Goal: Find contact information: Find contact information

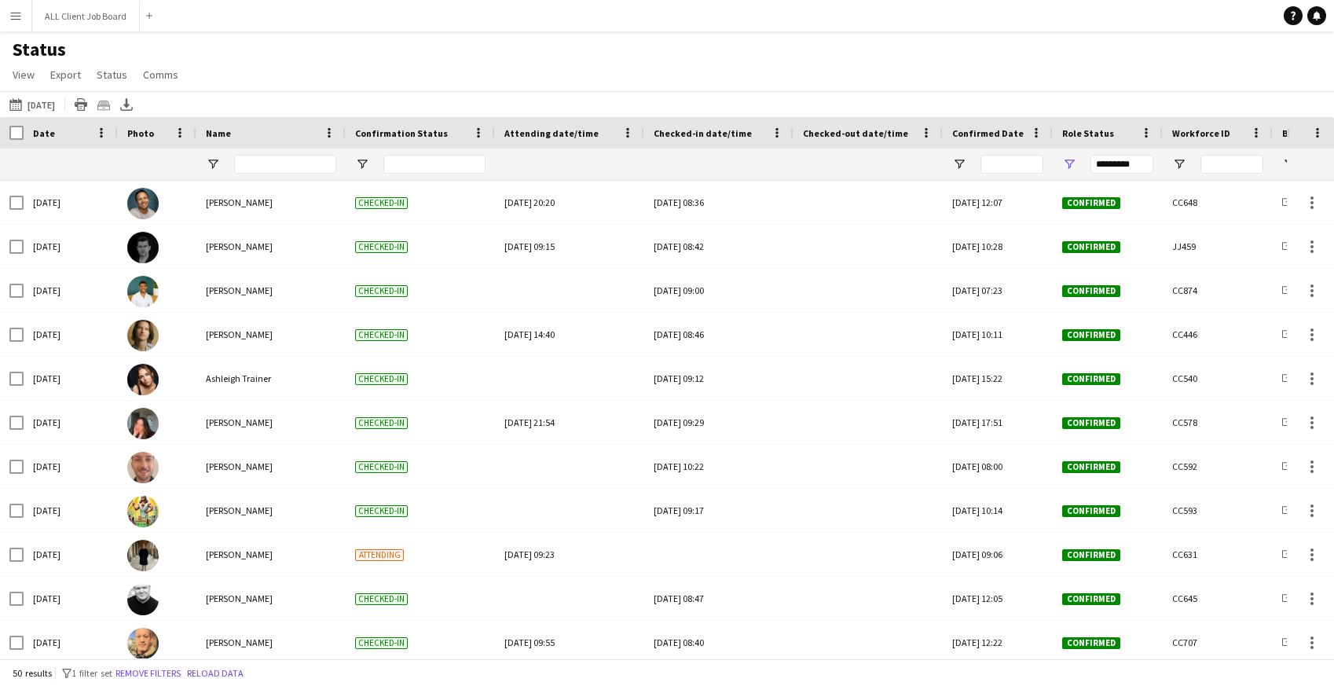
click at [17, 13] on app-icon "Menu" at bounding box center [15, 15] width 13 height 13
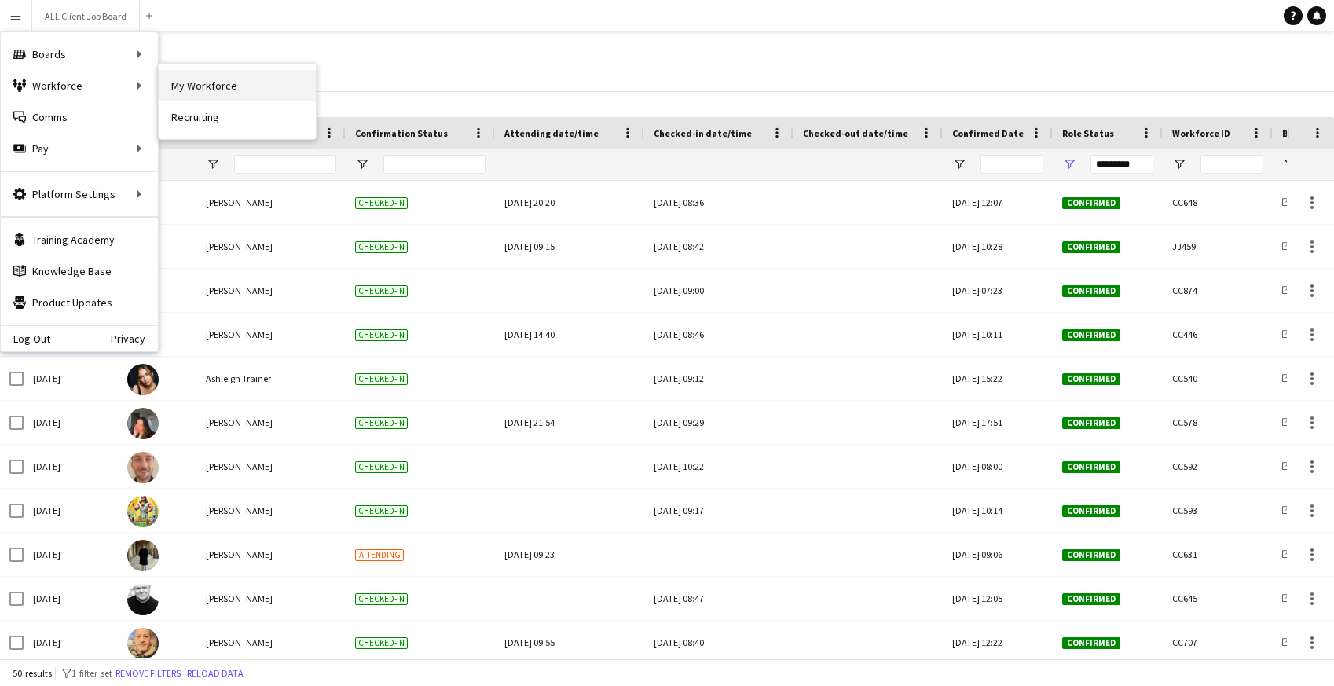
click at [234, 91] on link "My Workforce" at bounding box center [237, 85] width 157 height 31
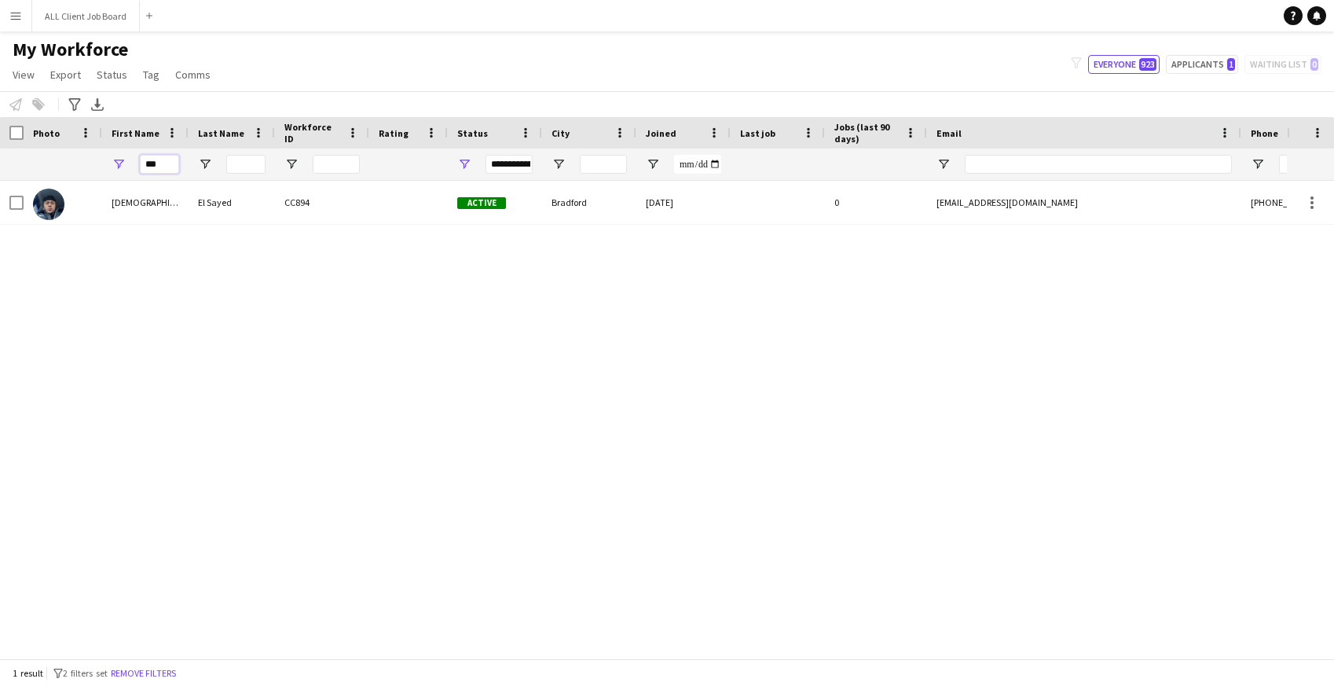
drag, startPoint x: 168, startPoint y: 162, endPoint x: 139, endPoint y: 163, distance: 29.1
click at [140, 163] on input "***" at bounding box center [159, 164] width 39 height 19
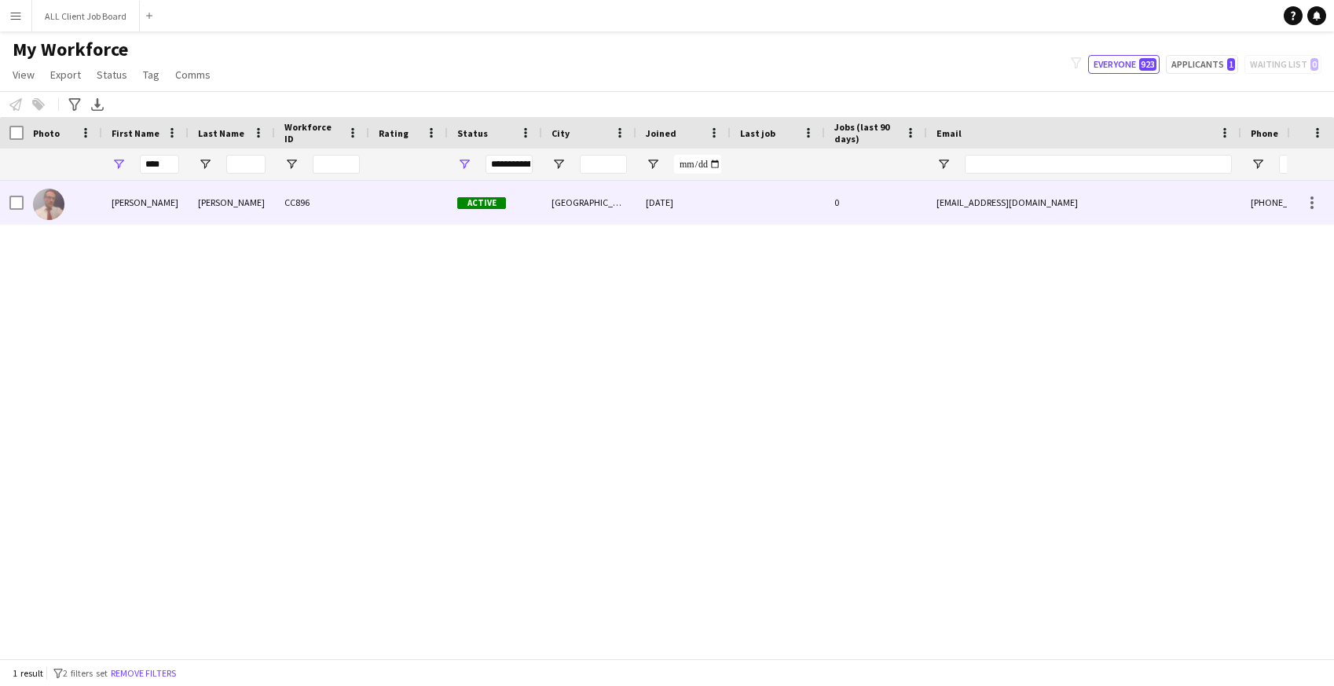
click at [154, 203] on div "[PERSON_NAME]" at bounding box center [145, 202] width 86 height 43
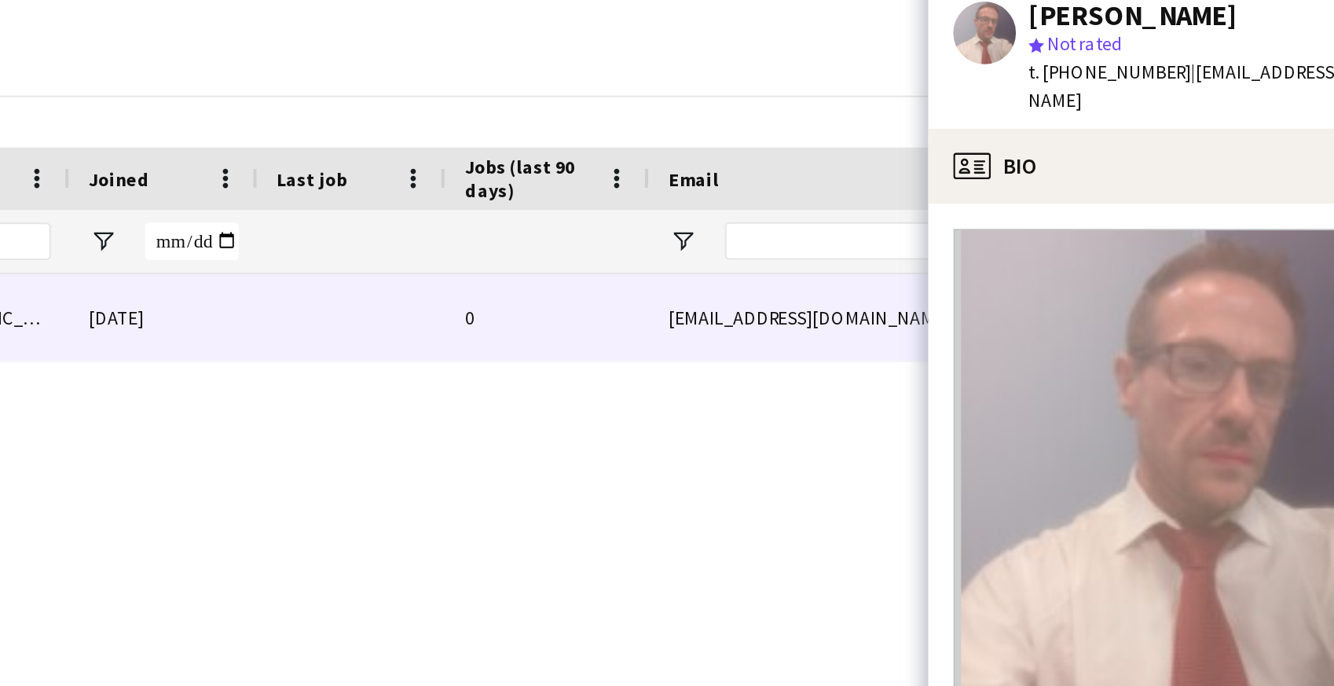
click at [1143, 80] on span "t. [PHONE_NUMBER]" at bounding box center [1158, 79] width 82 height 12
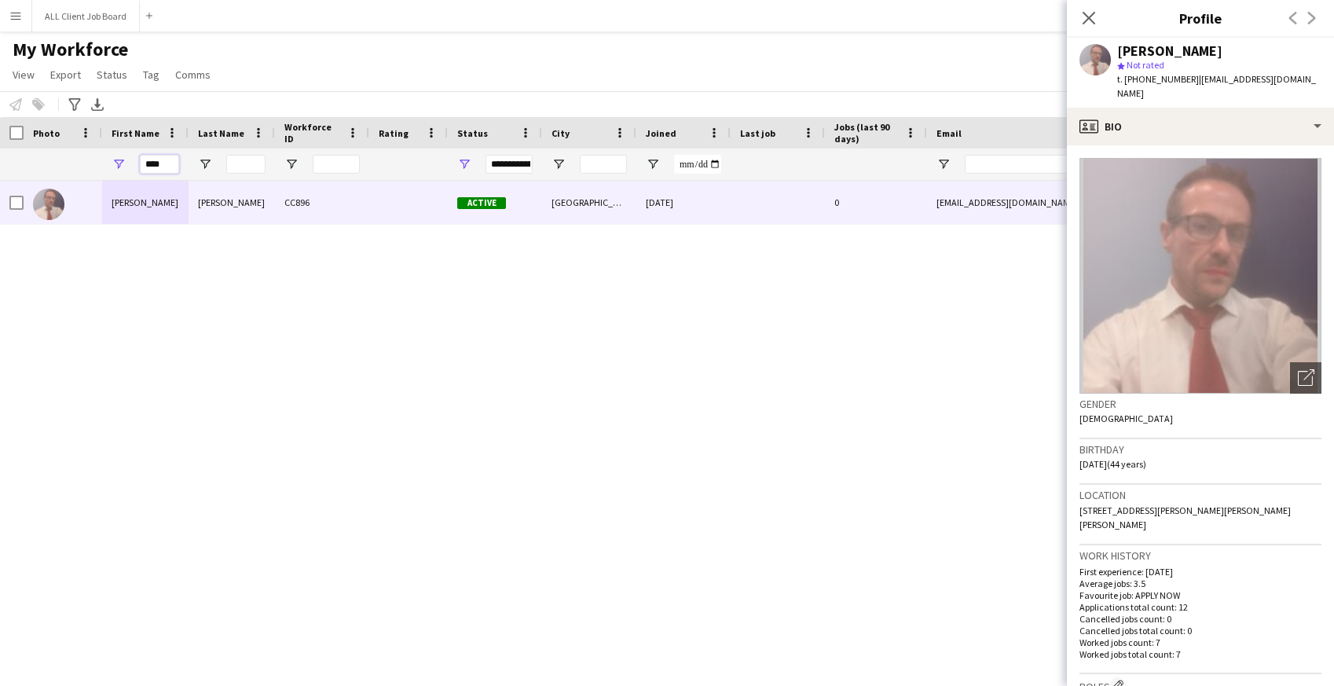
drag, startPoint x: 163, startPoint y: 160, endPoint x: 122, endPoint y: 158, distance: 40.9
click at [122, 160] on div "****" at bounding box center [145, 163] width 86 height 31
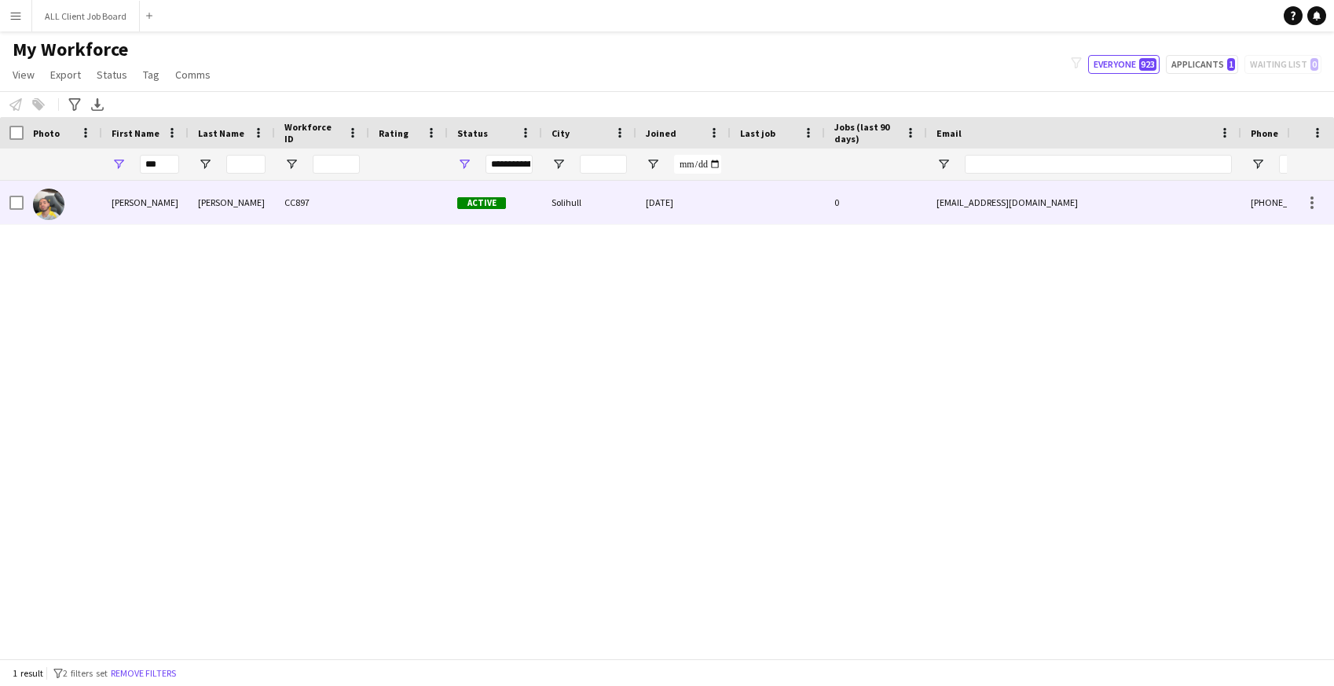
click at [166, 200] on div "[PERSON_NAME]" at bounding box center [145, 202] width 86 height 43
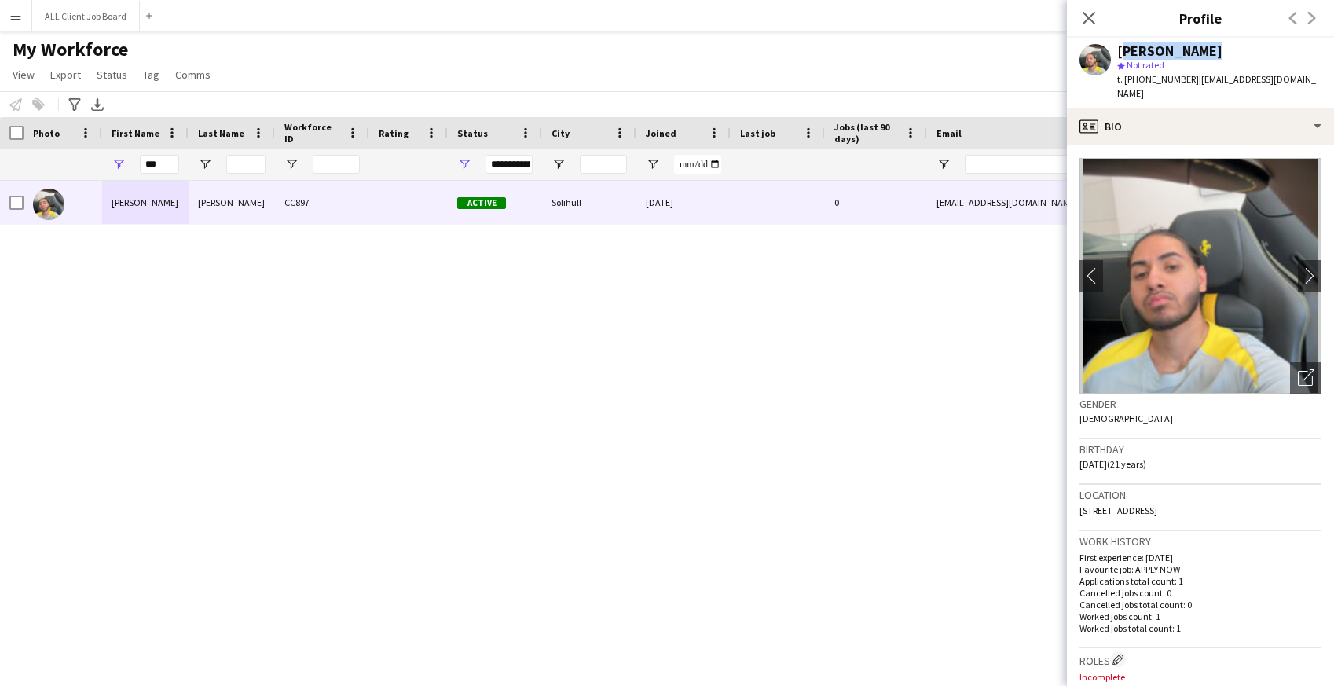
drag, startPoint x: 1119, startPoint y: 49, endPoint x: 1202, endPoint y: 49, distance: 82.5
click at [1202, 49] on div "[PERSON_NAME]" at bounding box center [1219, 51] width 204 height 14
copy div "[PERSON_NAME]"
click at [21, 74] on span "View" at bounding box center [24, 75] width 22 height 14
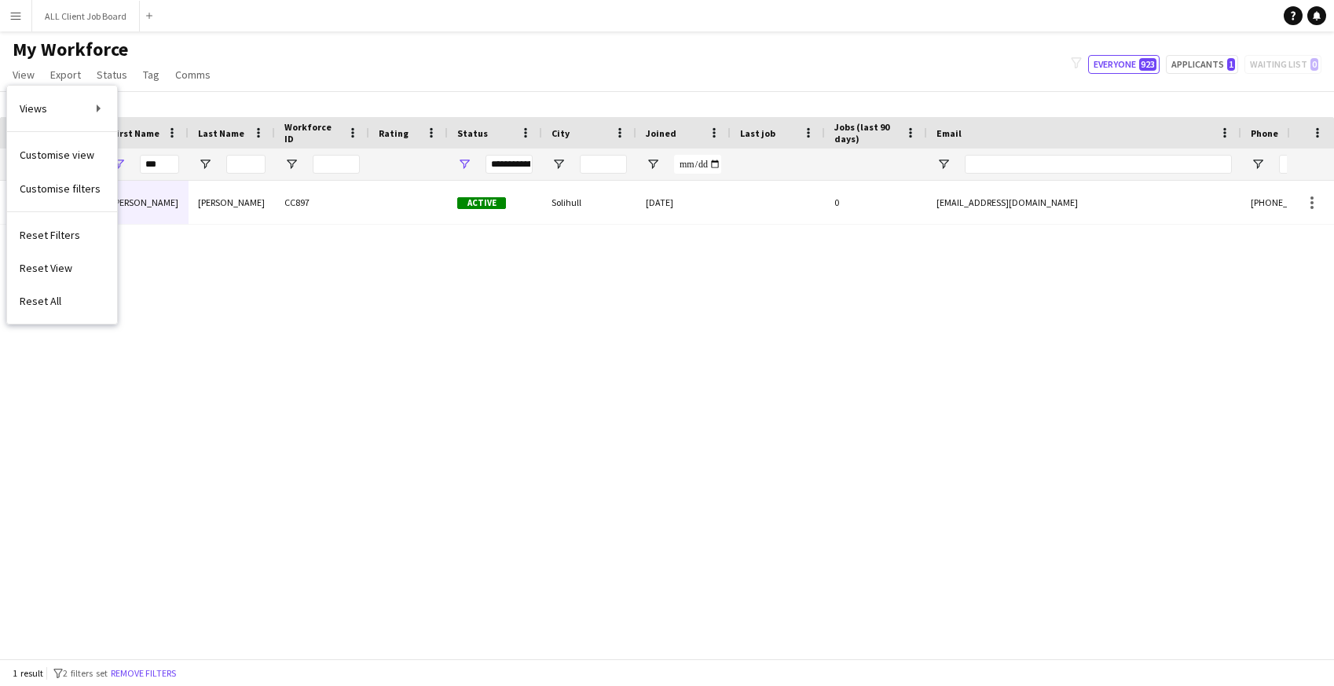
click at [15, 9] on app-icon "Menu" at bounding box center [15, 15] width 13 height 13
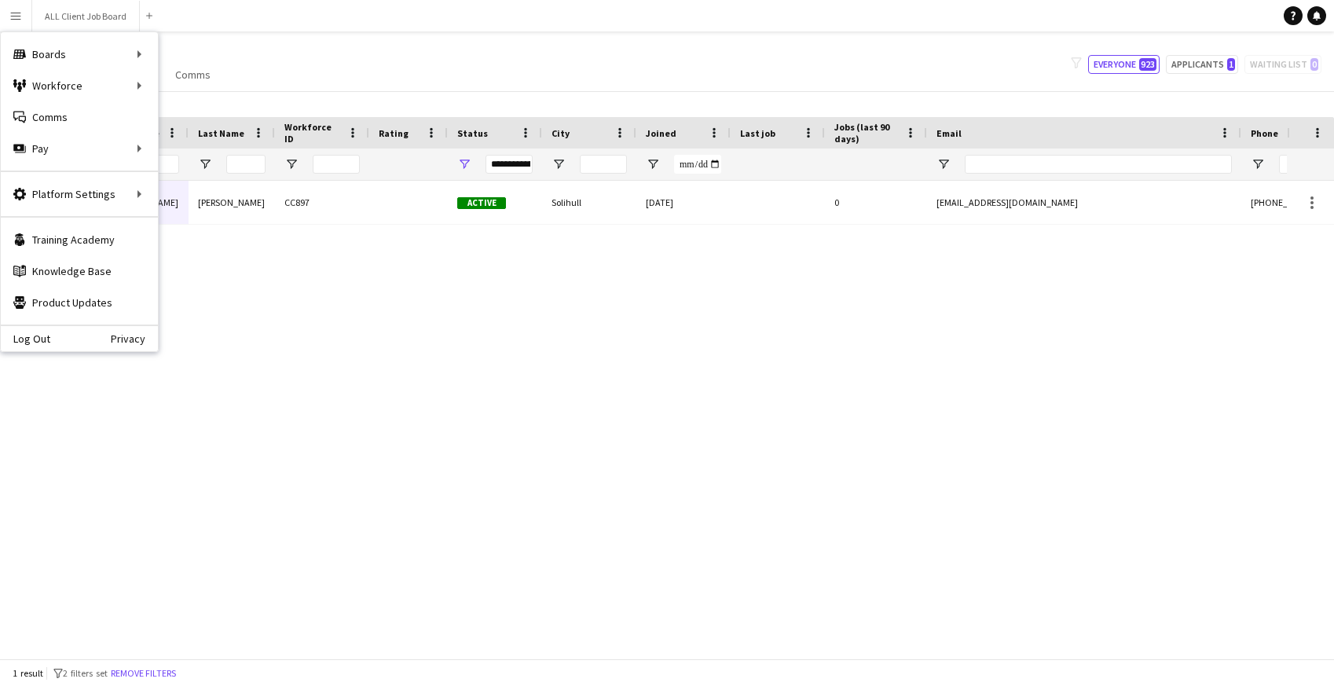
click at [218, 60] on h1 "My Workforce" at bounding box center [113, 50] width 226 height 24
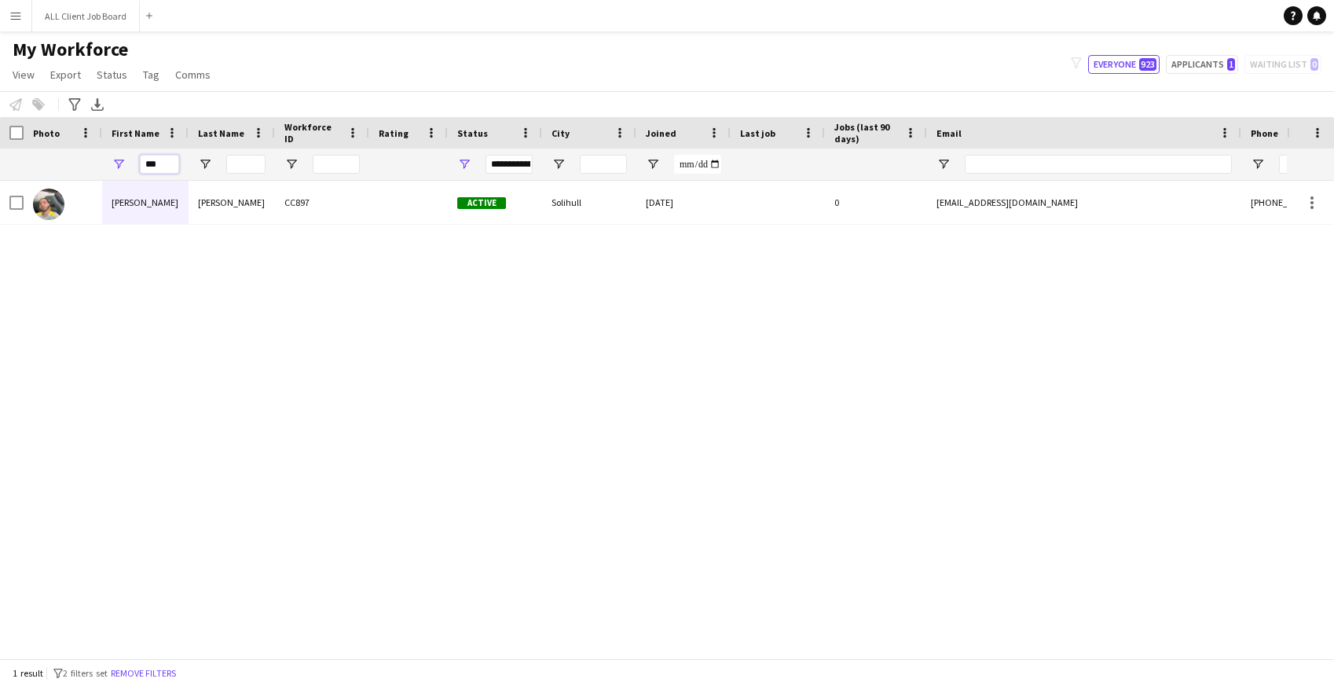
drag, startPoint x: 160, startPoint y: 163, endPoint x: 140, endPoint y: 161, distance: 20.5
click at [139, 161] on div "***" at bounding box center [145, 163] width 86 height 31
type input "****"
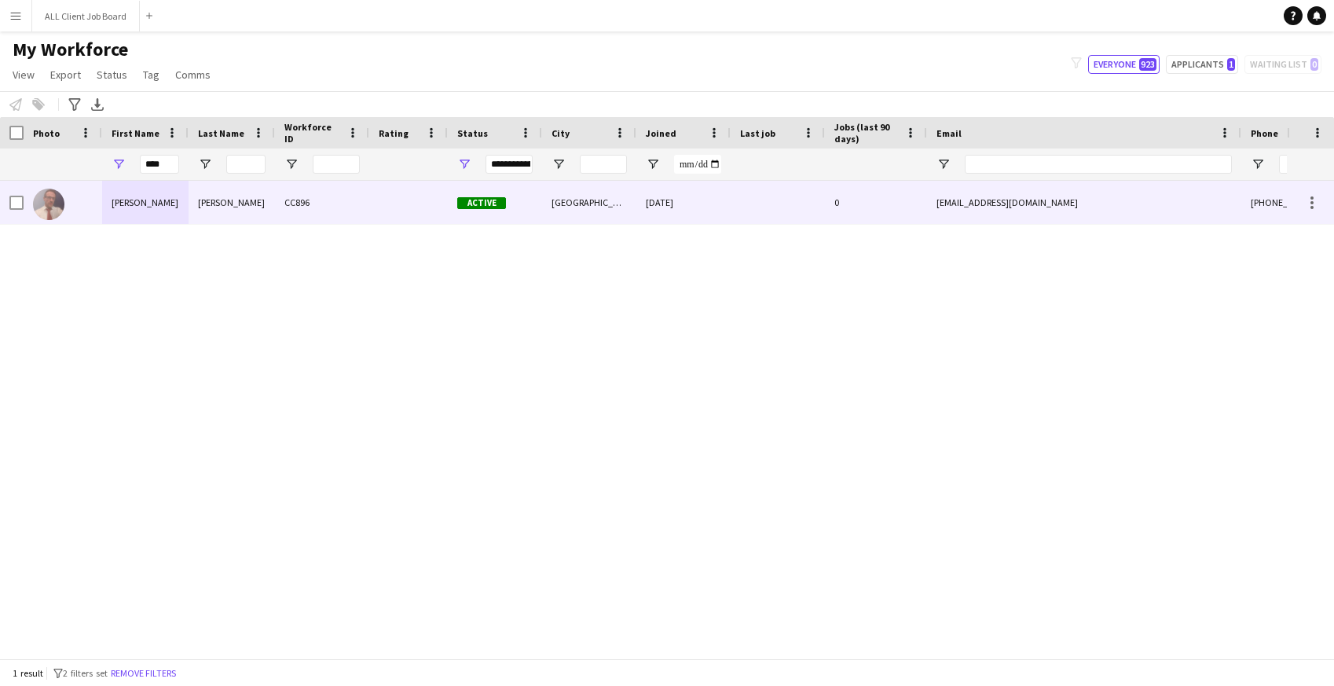
click at [169, 210] on div "[PERSON_NAME]" at bounding box center [145, 202] width 86 height 43
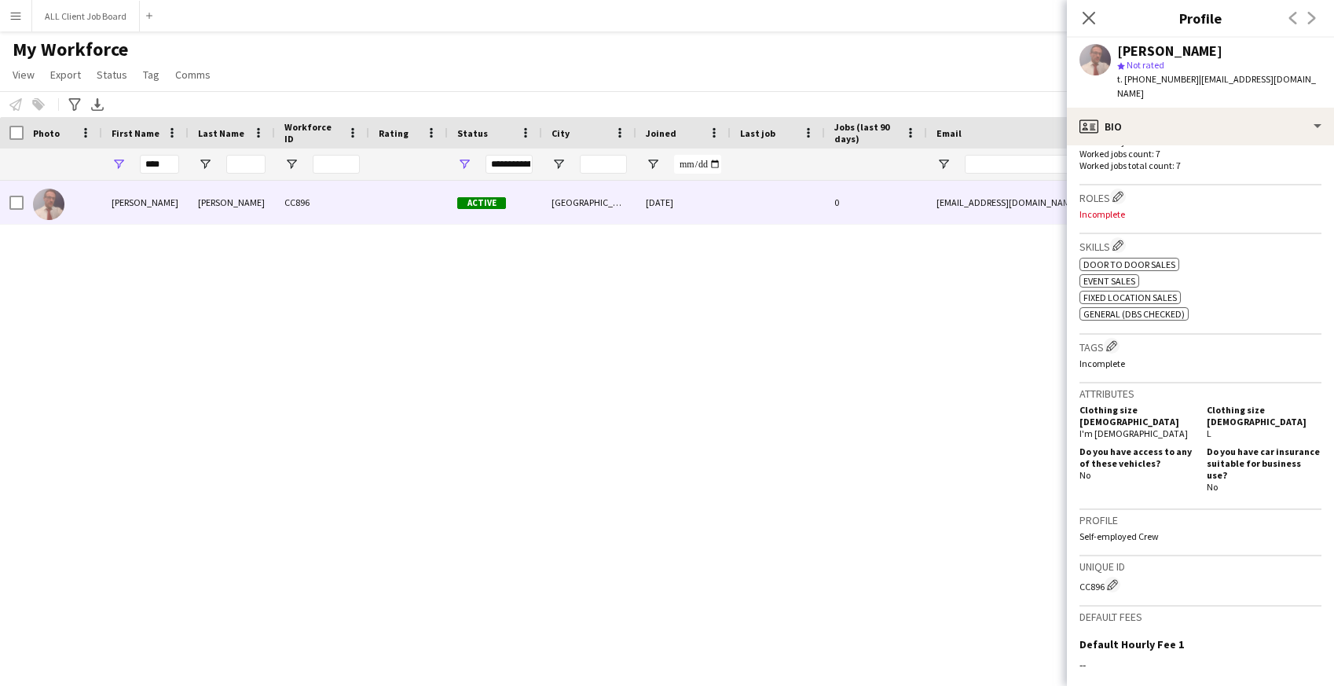
scroll to position [652, 0]
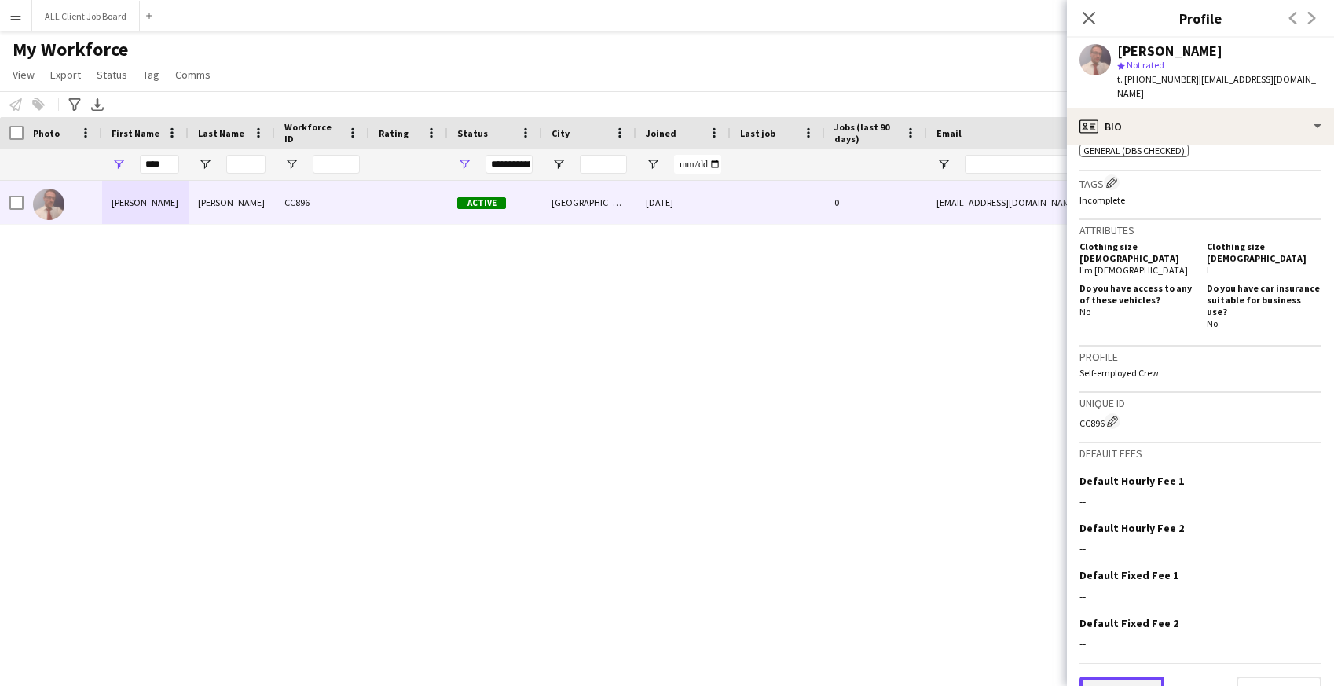
click at [1134, 676] on button "Previous" at bounding box center [1121, 691] width 85 height 31
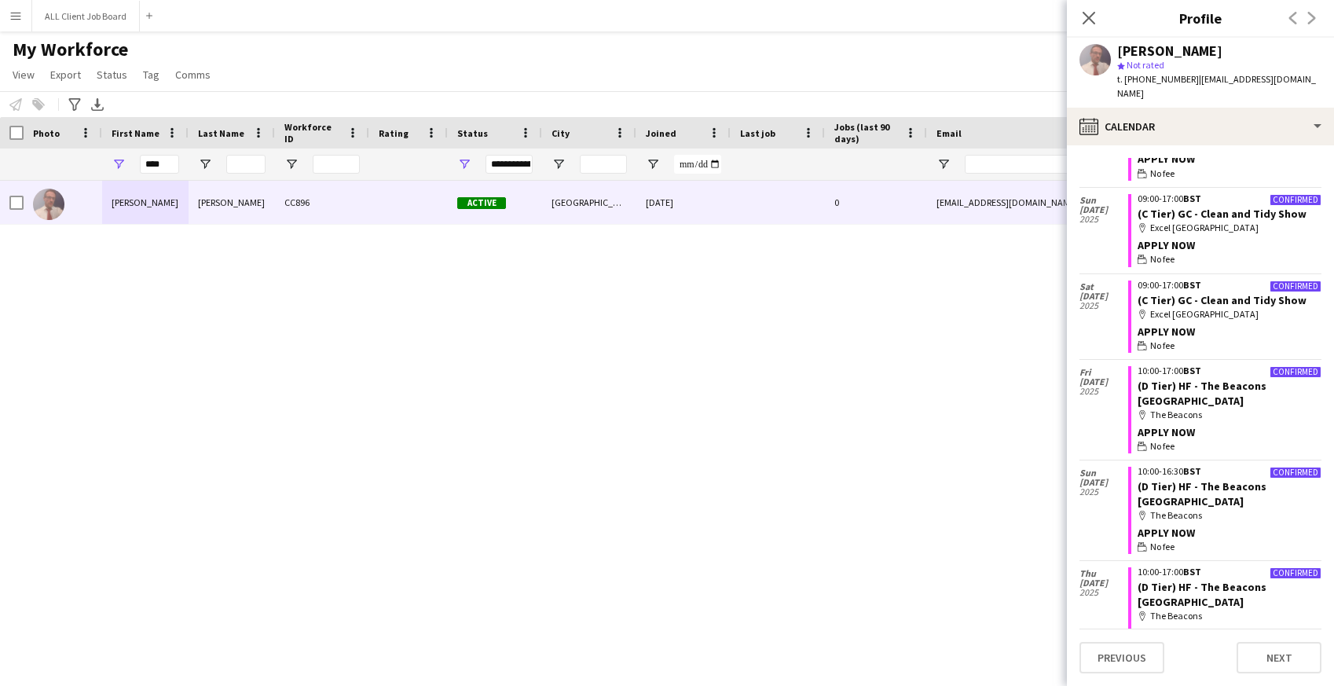
scroll to position [721, 0]
